Goal: Task Accomplishment & Management: Manage account settings

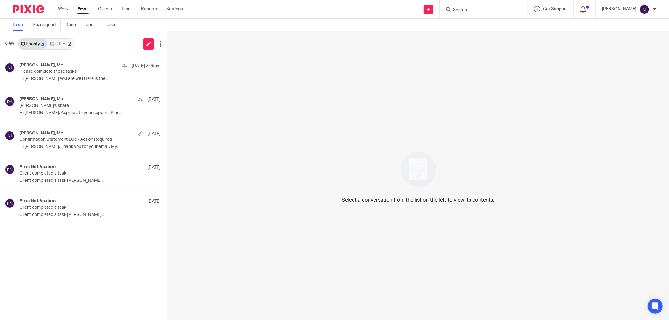
click at [476, 6] on form at bounding box center [485, 9] width 67 height 8
click at [476, 9] on input "Search" at bounding box center [480, 11] width 56 height 6
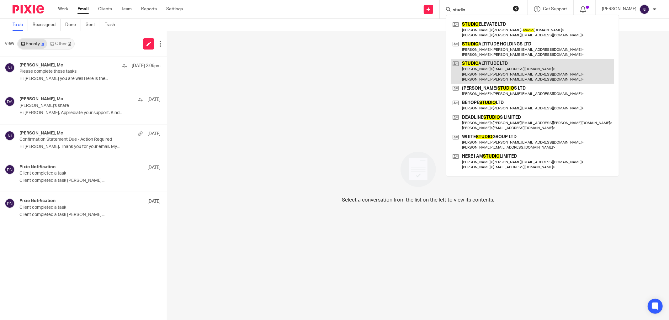
type input "studio"
click at [483, 71] on link at bounding box center [532, 71] width 163 height 25
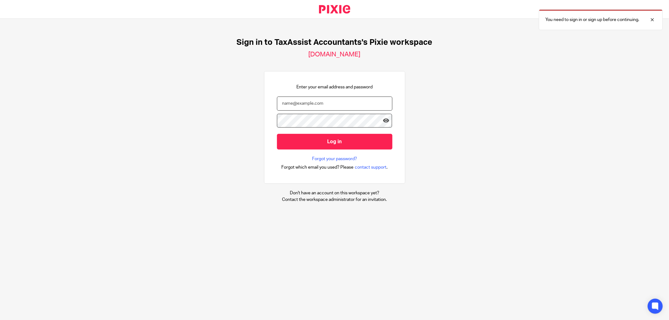
type input "[EMAIL_ADDRESS][DOMAIN_NAME]"
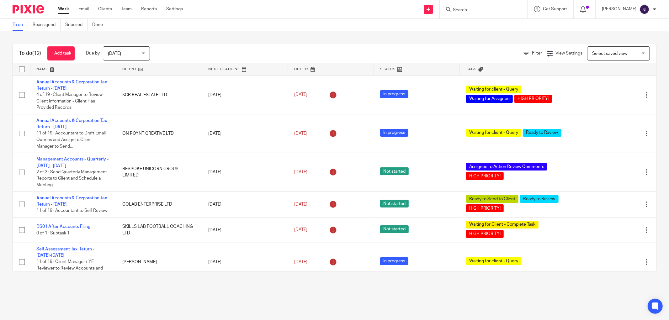
click at [477, 8] on input "Search" at bounding box center [480, 11] width 56 height 6
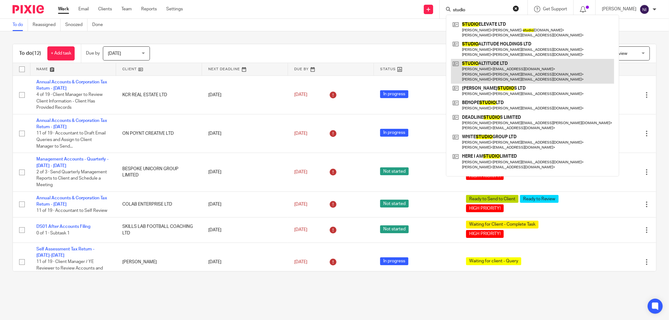
type input "studio"
click at [494, 75] on link at bounding box center [532, 71] width 163 height 25
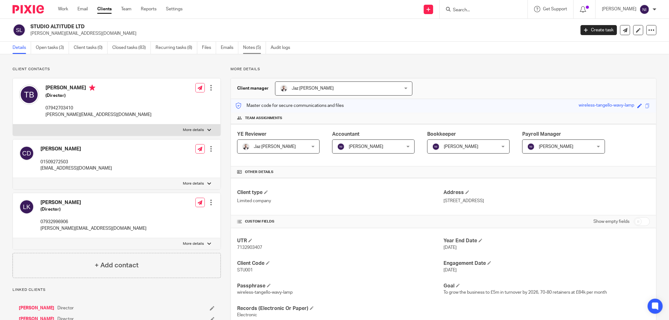
click at [249, 50] on link "Notes (5)" at bounding box center [254, 48] width 23 height 12
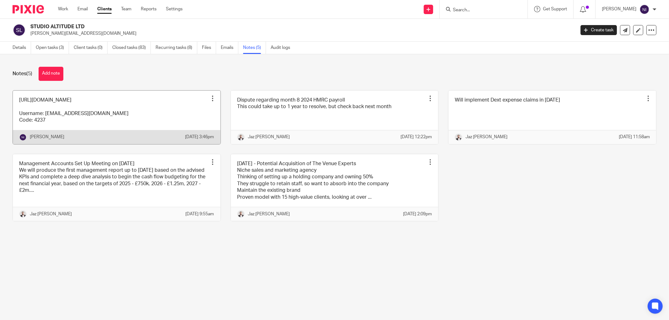
click at [115, 102] on link at bounding box center [117, 118] width 208 height 54
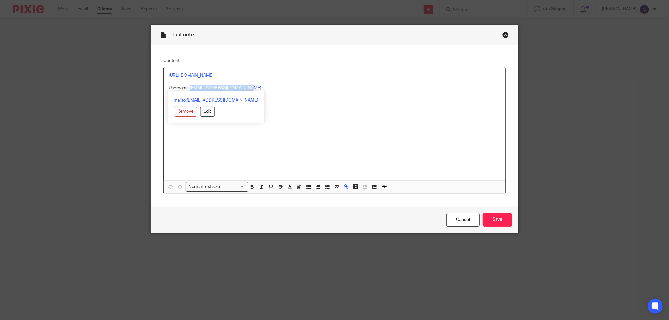
drag, startPoint x: 249, startPoint y: 90, endPoint x: 188, endPoint y: 90, distance: 61.2
click at [188, 90] on p "Username: [EMAIL_ADDRESS][DOMAIN_NAME]" at bounding box center [335, 88] width 332 height 6
copy p "[EMAIL_ADDRESS][DOMAIN_NAME]"
click at [508, 219] on input "Save" at bounding box center [497, 219] width 29 height 13
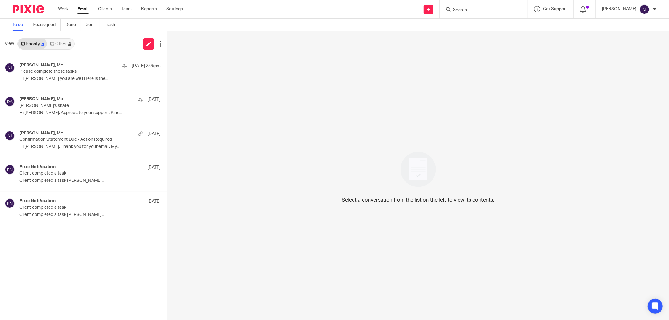
click at [65, 45] on link "Other 4" at bounding box center [60, 44] width 27 height 10
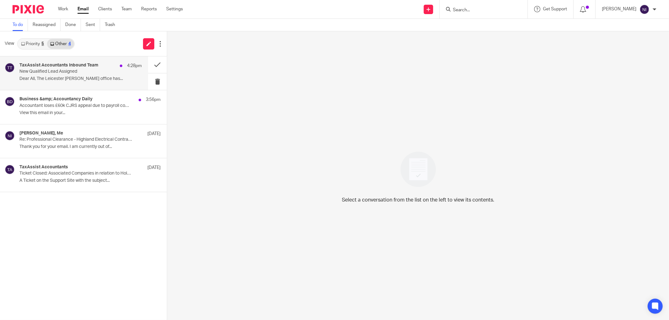
click at [72, 65] on h4 "TaxAssist Accountants Inbound Team" at bounding box center [58, 65] width 79 height 5
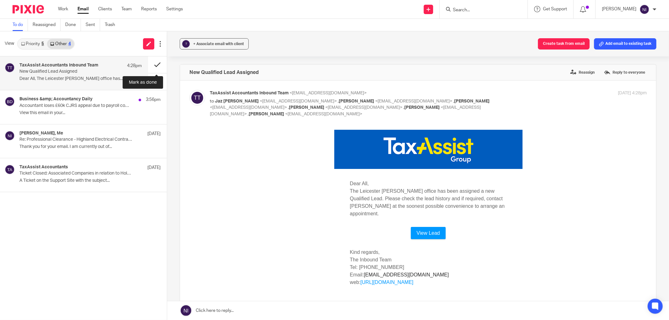
click at [156, 63] on button at bounding box center [157, 64] width 19 height 17
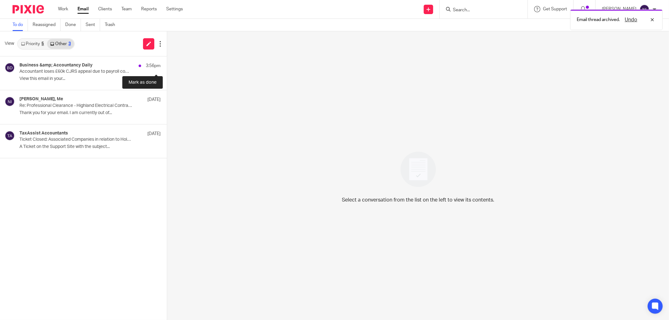
click at [167, 63] on button at bounding box center [169, 64] width 5 height 17
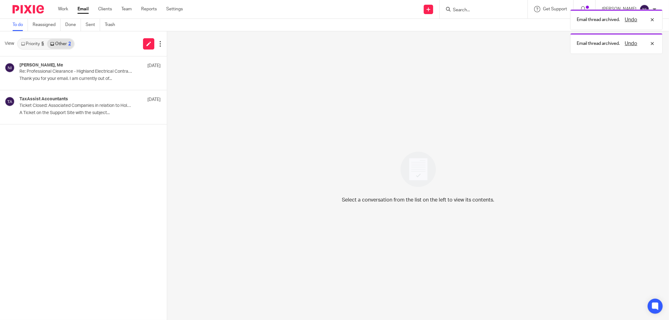
click at [38, 43] on link "Priority 5" at bounding box center [32, 44] width 29 height 10
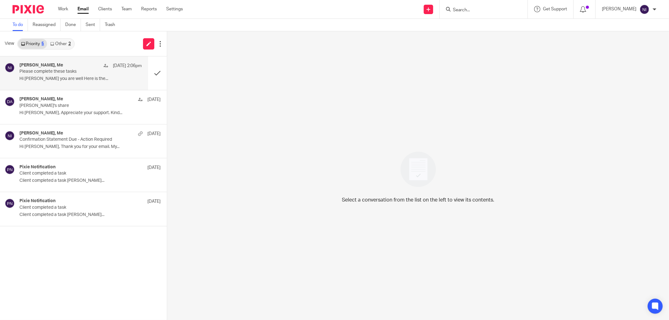
click at [62, 68] on div "[PERSON_NAME], Me [DATE] 2:06pm" at bounding box center [80, 66] width 122 height 6
click at [71, 43] on link "Other 2" at bounding box center [60, 44] width 27 height 10
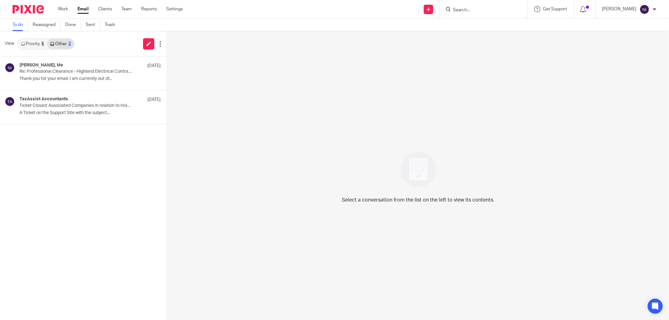
click at [42, 40] on link "Priority 5" at bounding box center [32, 44] width 29 height 10
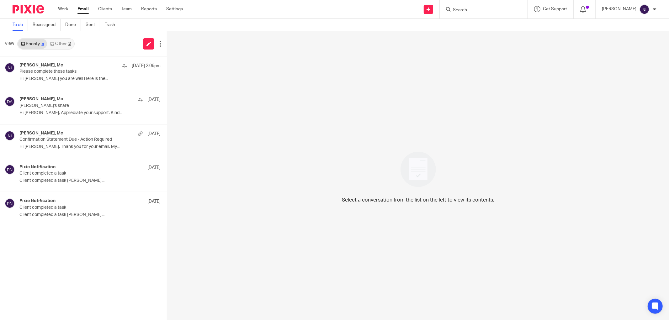
click at [489, 8] on input "Search" at bounding box center [480, 11] width 56 height 6
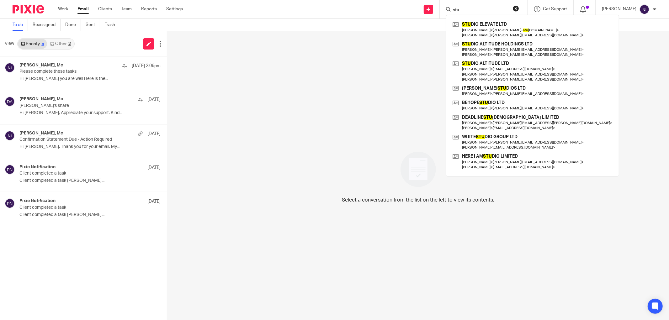
type input "stu"
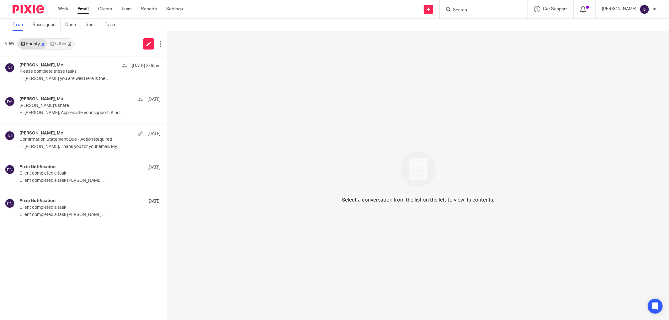
click at [469, 8] on input "Search" at bounding box center [480, 11] width 56 height 6
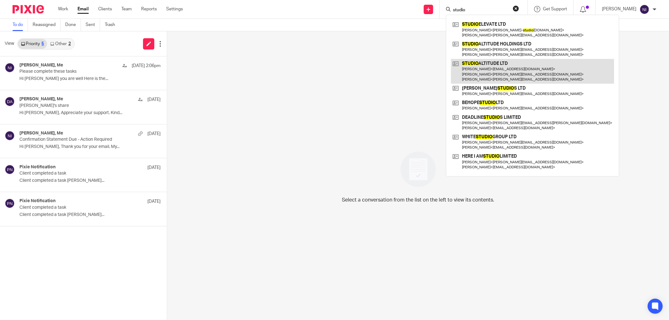
type input "studio"
click at [512, 71] on link at bounding box center [532, 71] width 163 height 25
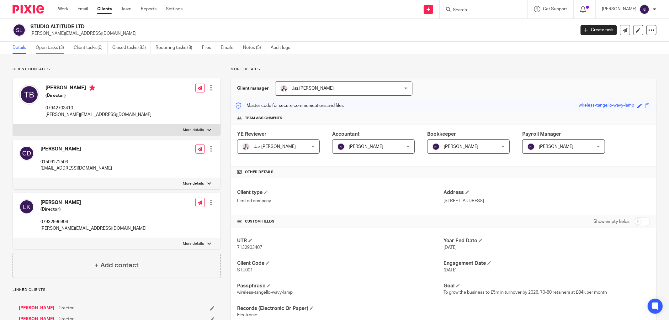
click at [51, 51] on link "Open tasks (3)" at bounding box center [52, 48] width 33 height 12
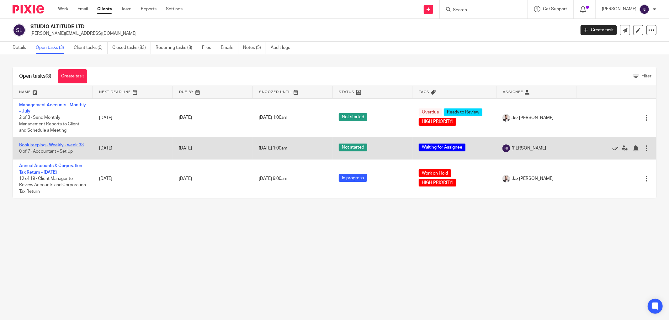
click at [43, 145] on link "Bookkeeping - Weekly - week 33" at bounding box center [51, 145] width 65 height 4
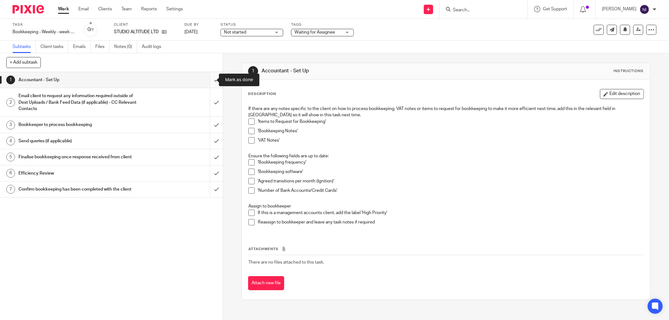
click at [211, 81] on input "submit" at bounding box center [111, 80] width 223 height 16
click at [211, 102] on input "submit" at bounding box center [111, 102] width 223 height 29
click at [208, 123] on input "submit" at bounding box center [111, 125] width 223 height 16
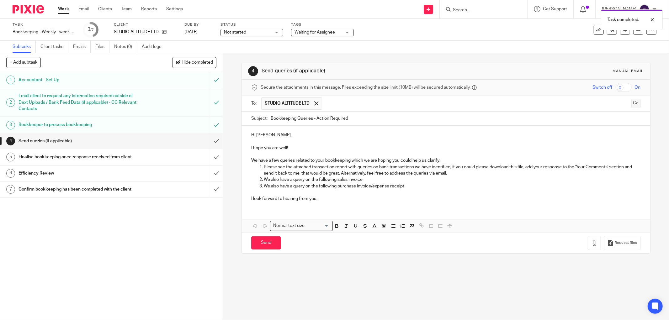
click at [632, 104] on button "Cc" at bounding box center [636, 103] width 9 height 9
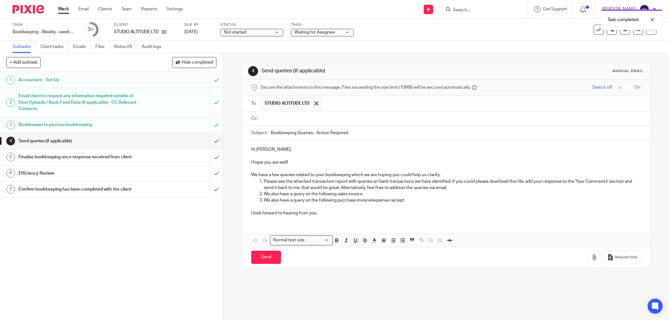
click at [278, 124] on div at bounding box center [451, 119] width 380 height 14
click at [283, 122] on input "text" at bounding box center [450, 118] width 375 height 7
click at [261, 151] on p "Hi [PERSON_NAME]," at bounding box center [446, 151] width 390 height 6
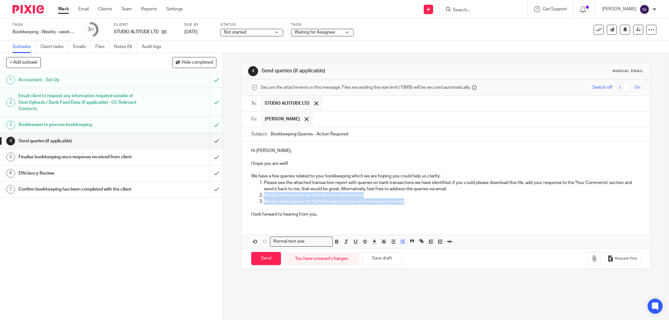
drag, startPoint x: 416, startPoint y: 199, endPoint x: 259, endPoint y: 196, distance: 156.3
click at [259, 196] on ol "Please see the attached transaction report with queries on bank transactions we…" at bounding box center [446, 192] width 390 height 25
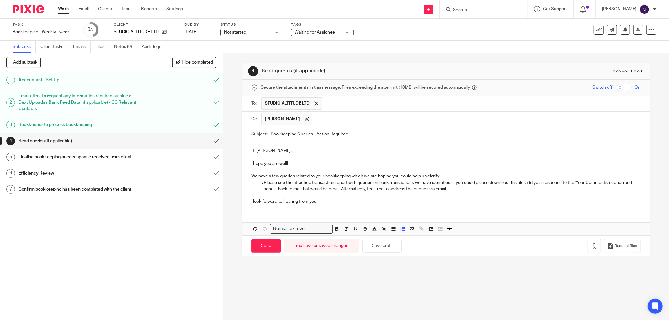
click at [262, 151] on p "Hi Tom," at bounding box center [446, 151] width 390 height 6
click at [591, 247] on icon "button" at bounding box center [594, 246] width 6 height 6
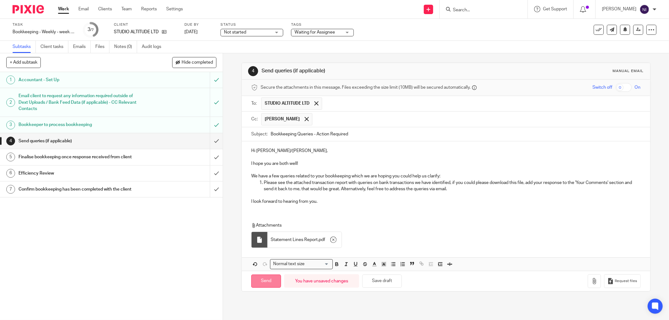
click at [260, 281] on input "Send" at bounding box center [266, 281] width 30 height 13
type input "Sent"
click at [321, 34] on span "Waiting for Assignee" at bounding box center [315, 32] width 40 height 4
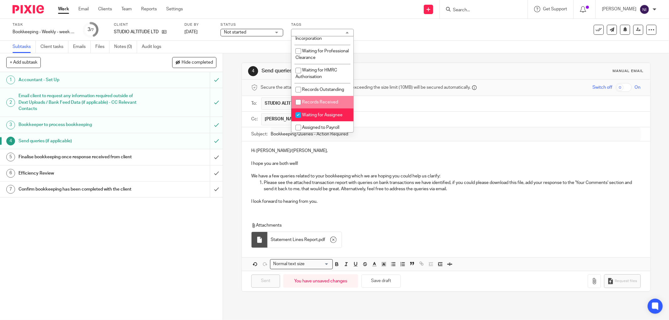
click at [326, 120] on li "Waiting for Assignee" at bounding box center [322, 115] width 62 height 13
checkbox input "false"
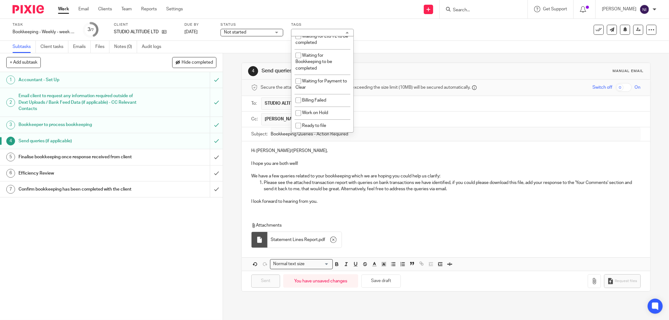
scroll to position [334, 0]
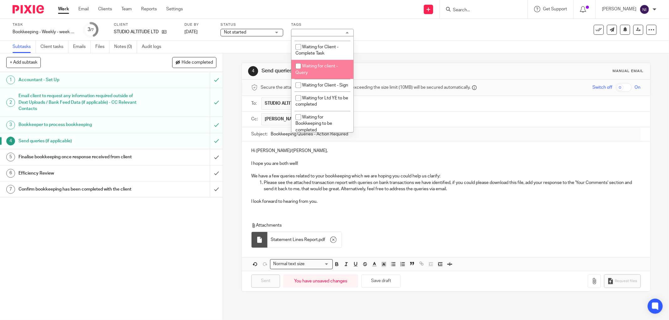
click at [323, 75] on span "Waiting for client - Query" at bounding box center [317, 69] width 42 height 11
checkbox input "true"
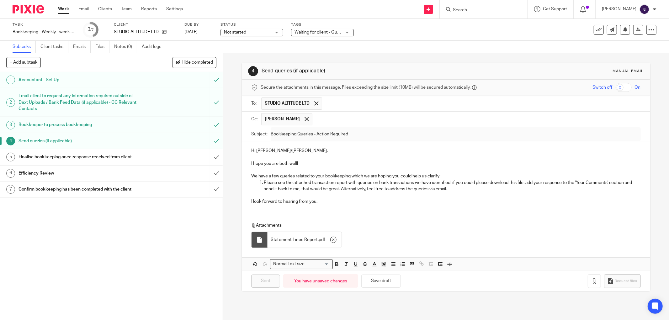
click at [408, 38] on div "Task Bookkeeping - Weekly - week 33 Save Bookkeeping - Weekly - week 33 3 /7 Cl…" at bounding box center [334, 30] width 669 height 22
click at [625, 29] on button at bounding box center [625, 30] width 10 height 10
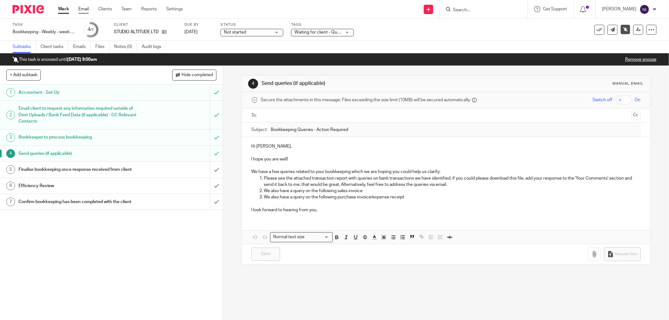
click at [83, 8] on link "Email" at bounding box center [83, 9] width 10 height 6
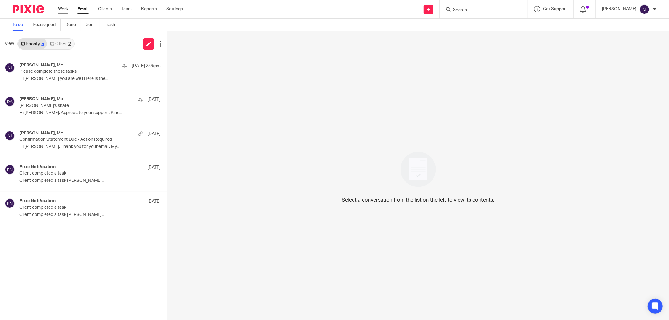
click at [65, 6] on link "Work" at bounding box center [63, 9] width 10 height 6
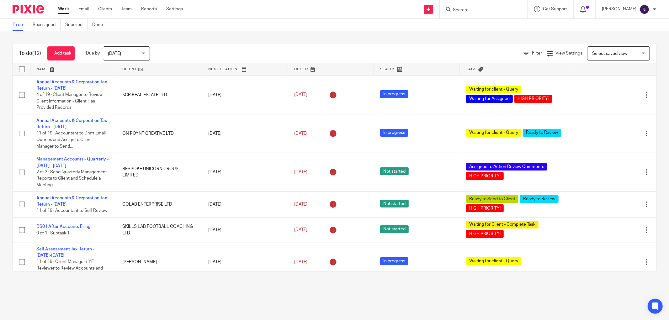
click at [46, 69] on link at bounding box center [73, 69] width 86 height 13
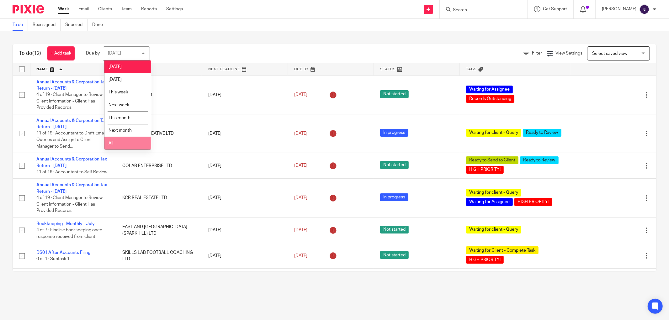
click at [125, 147] on li "All" at bounding box center [127, 143] width 46 height 13
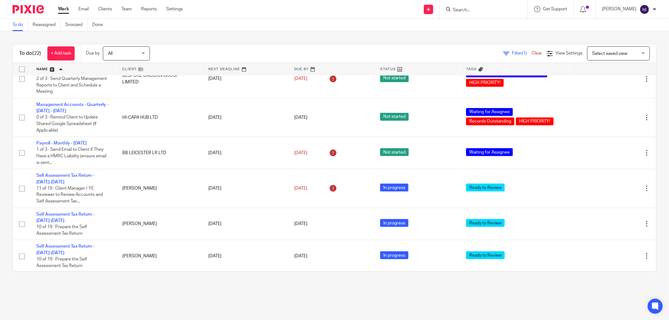
scroll to position [341, 0]
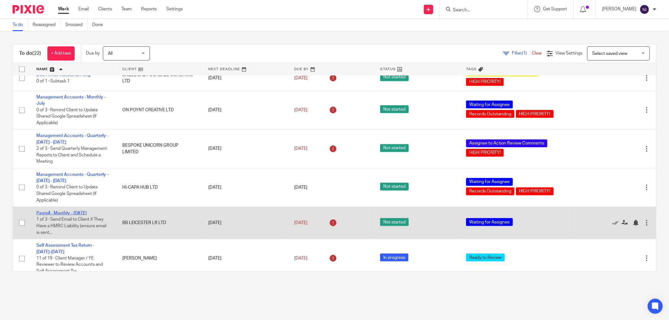
click at [78, 216] on link "Payroll - Monthly - [DATE]" at bounding box center [61, 213] width 50 height 4
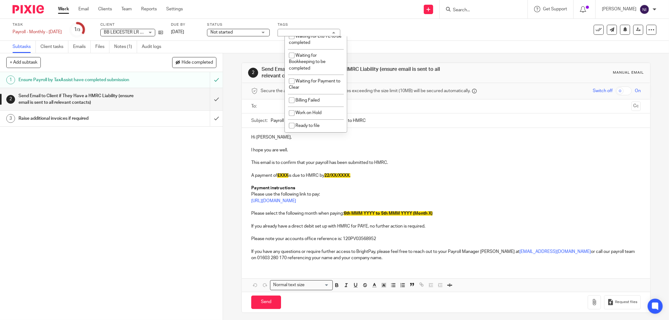
scroll to position [415, 0]
click at [320, 80] on span "Waiting for Payment to Clear" at bounding box center [314, 84] width 51 height 11
checkbox input "true"
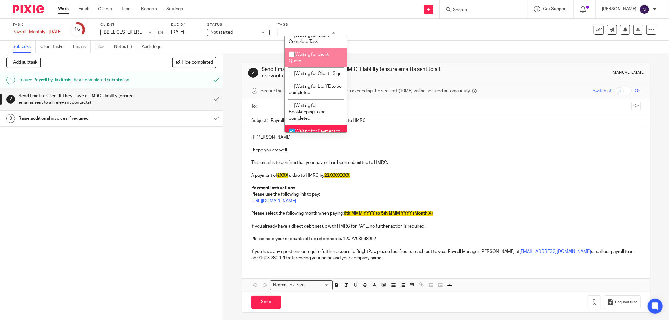
scroll to position [276, 0]
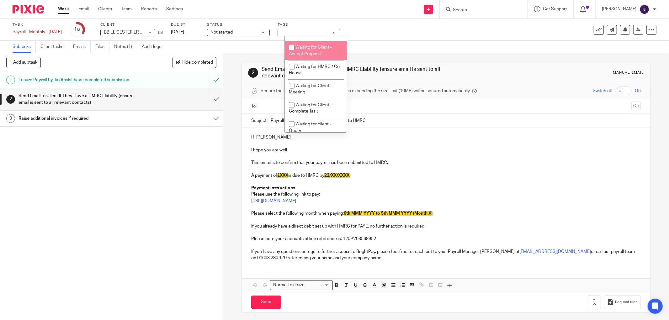
click at [323, 56] on span "Waiting for Client - Accept Proposal" at bounding box center [310, 50] width 43 height 11
checkbox input "true"
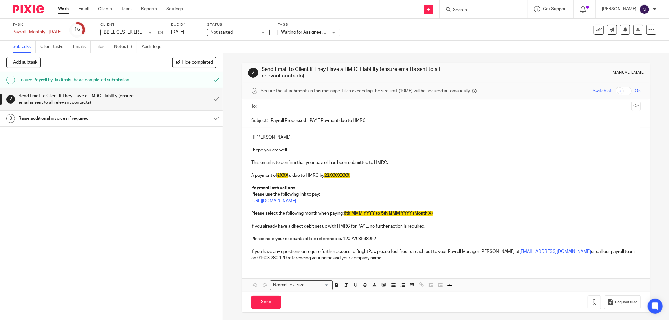
click at [381, 39] on div "Task Payroll - Monthly - July 2025 Save Payroll - Monthly - July 2025 1 /3 Clie…" at bounding box center [334, 30] width 669 height 22
click at [67, 7] on link "Work" at bounding box center [63, 9] width 11 height 6
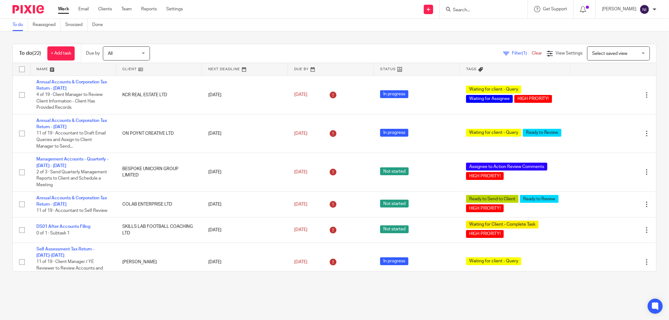
click at [50, 70] on link at bounding box center [73, 69] width 86 height 13
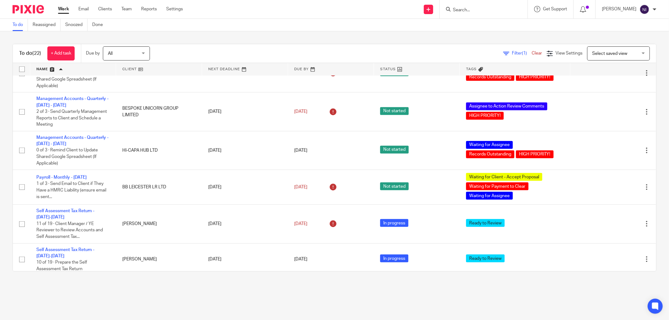
scroll to position [518, 0]
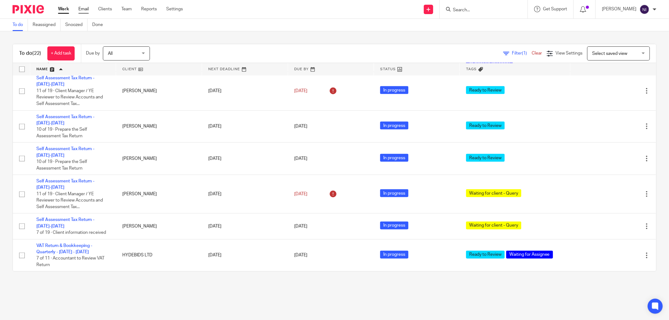
click at [86, 11] on link "Email" at bounding box center [83, 9] width 10 height 6
click at [468, 10] on input "Search" at bounding box center [480, 11] width 56 height 6
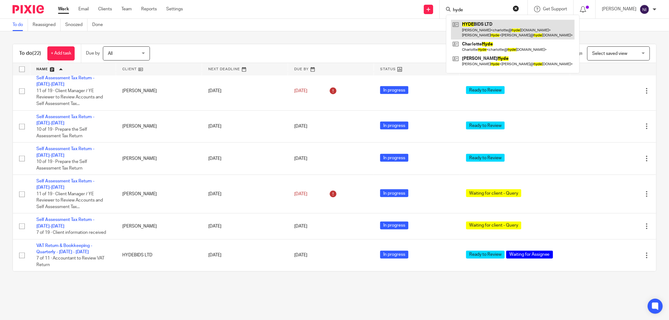
type input "hyde"
click at [467, 33] on link at bounding box center [513, 29] width 124 height 19
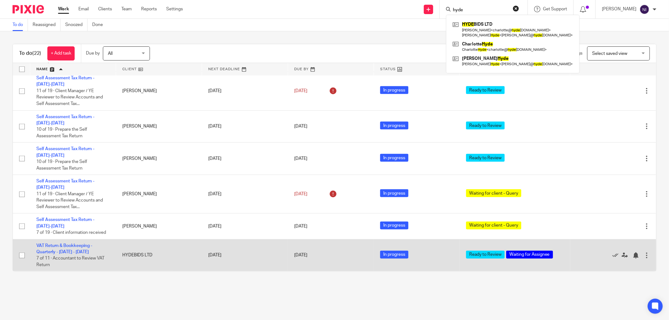
click at [67, 249] on td "VAT Return & Bookkeeping - Quarterly - May - July, 2025 7 of 11 · Accountant to…" at bounding box center [73, 255] width 86 height 32
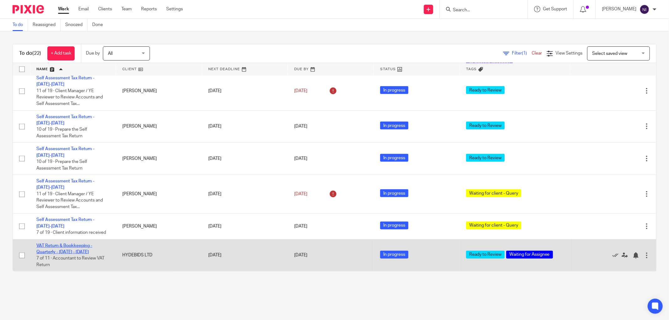
click at [67, 246] on link "VAT Return & Bookkeeping - Quarterly - [DATE] - [DATE]" at bounding box center [64, 249] width 56 height 11
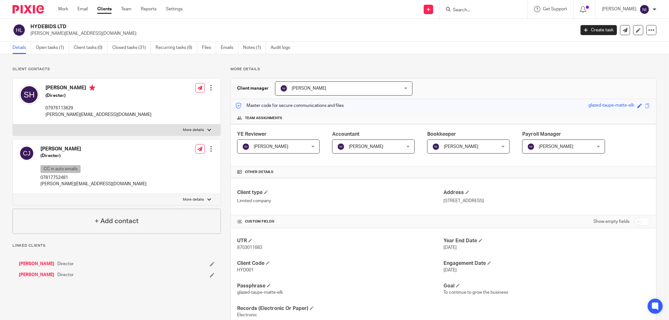
click at [54, 45] on link "Open tasks (1)" at bounding box center [52, 48] width 33 height 12
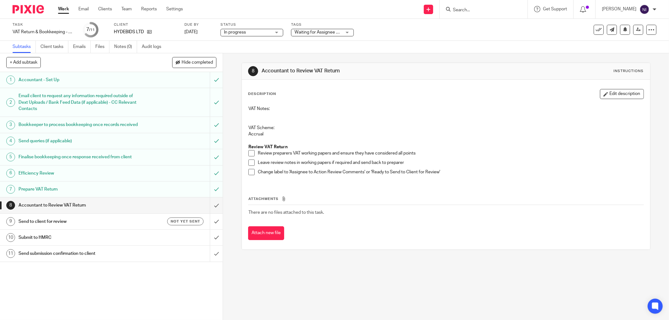
click at [63, 8] on link "Work" at bounding box center [63, 9] width 11 height 6
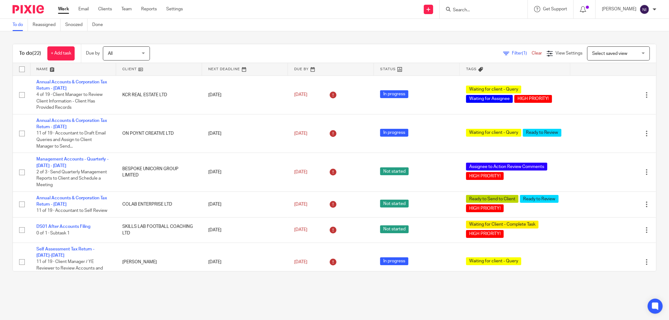
click at [283, 280] on div "To do (22) + Add task Due by All All Today Tomorrow This week Next week This mo…" at bounding box center [334, 157] width 669 height 253
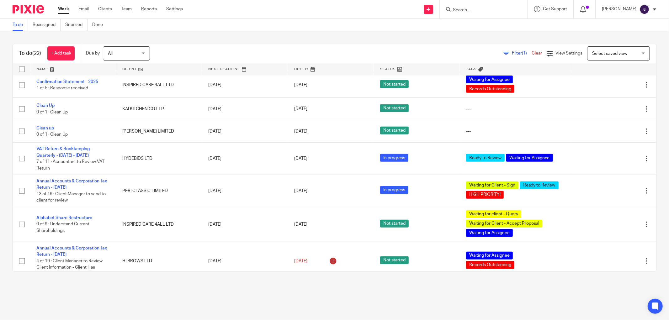
scroll to position [518, 0]
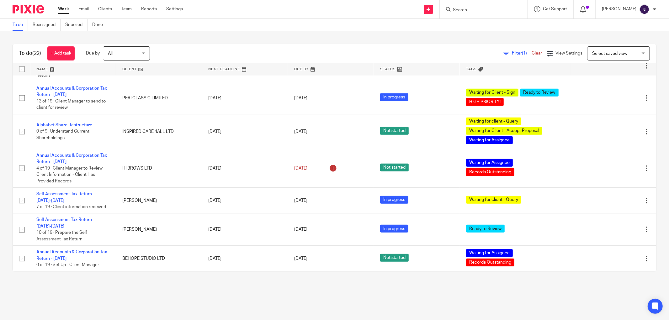
click at [49, 70] on link at bounding box center [73, 69] width 86 height 13
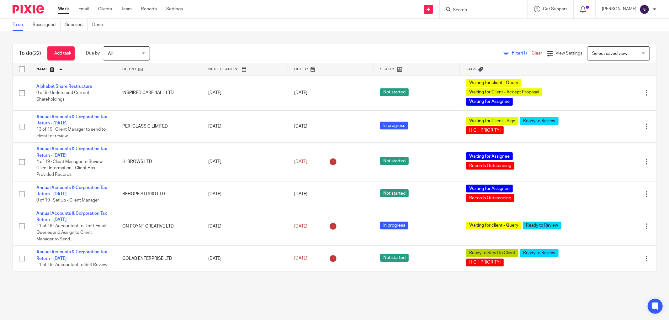
scroll to position [518, 0]
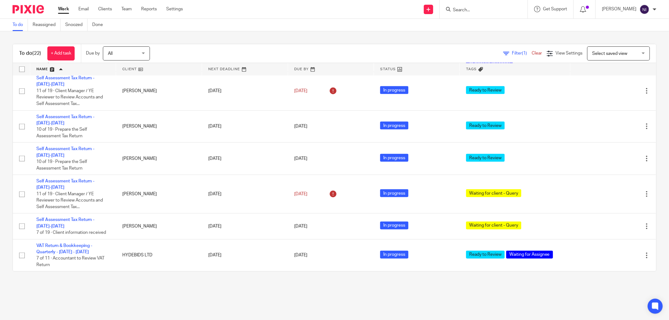
drag, startPoint x: 478, startPoint y: 14, endPoint x: 477, endPoint y: 9, distance: 4.9
click at [478, 14] on div at bounding box center [484, 9] width 88 height 19
click at [476, 9] on input "Search" at bounding box center [480, 11] width 56 height 6
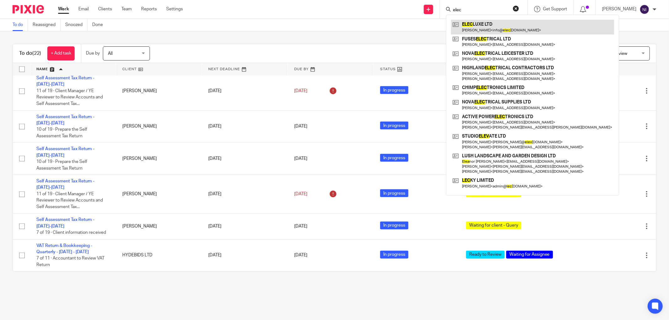
type input "elec"
click at [484, 32] on link at bounding box center [532, 27] width 163 height 14
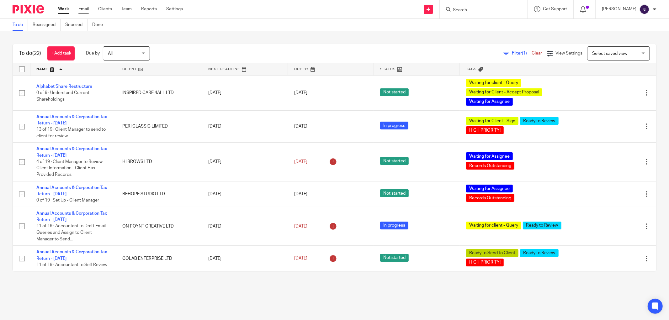
click at [82, 11] on link "Email" at bounding box center [83, 9] width 10 height 6
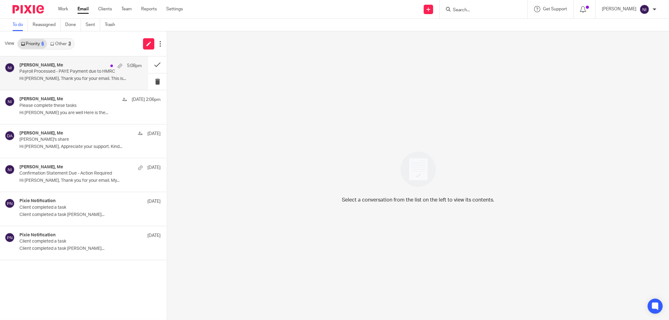
click at [108, 73] on p "Payroll Processed - PAYE Payment due to HMRC" at bounding box center [68, 71] width 98 height 5
